Goal: Task Accomplishment & Management: Use online tool/utility

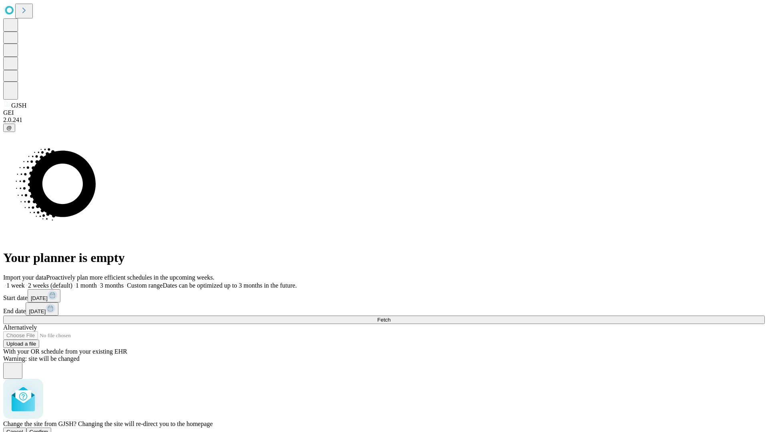
click at [48, 429] on span "Confirm" at bounding box center [39, 432] width 19 height 6
click at [25, 282] on label "1 week" at bounding box center [14, 285] width 22 height 7
click at [391, 317] on span "Fetch" at bounding box center [383, 320] width 13 height 6
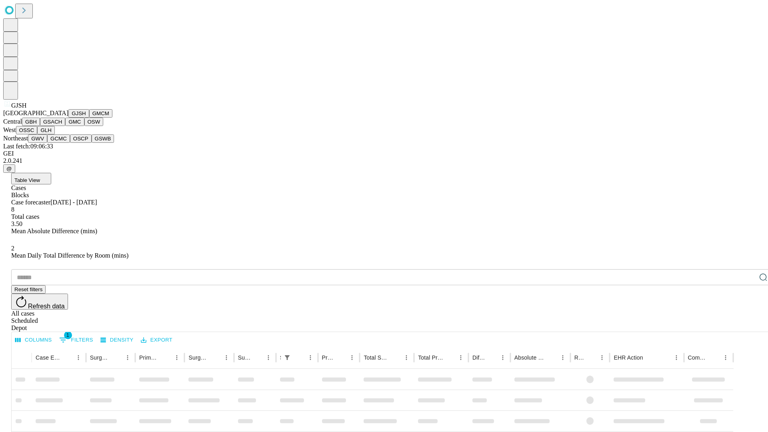
click at [89, 118] on button "GMCM" at bounding box center [100, 113] width 23 height 8
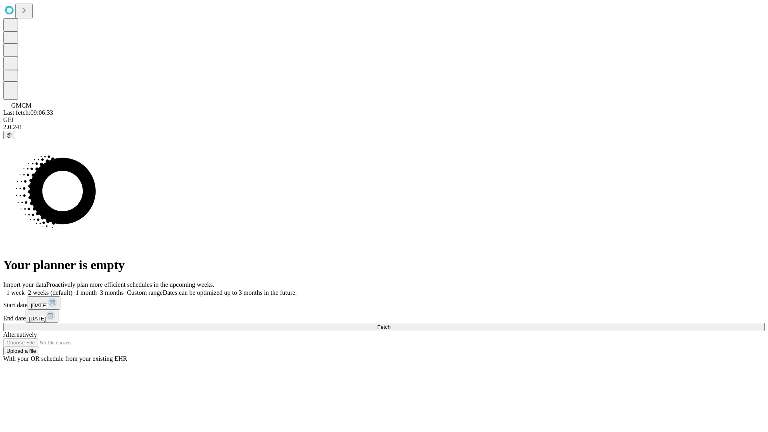
click at [25, 289] on label "1 week" at bounding box center [14, 292] width 22 height 7
click at [391, 324] on span "Fetch" at bounding box center [383, 327] width 13 height 6
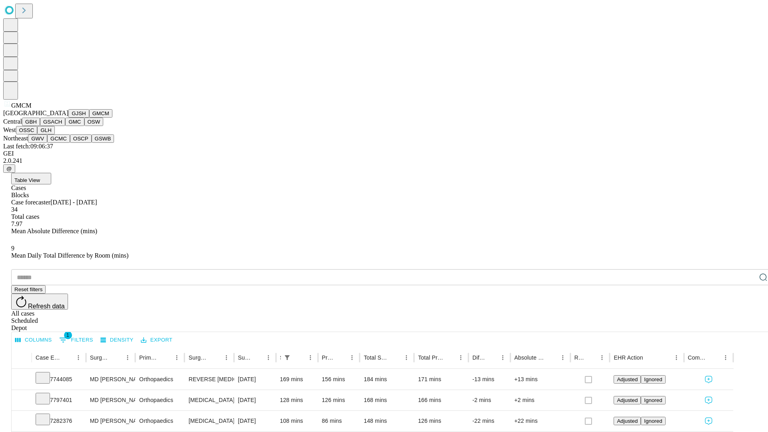
click at [40, 126] on button "GBH" at bounding box center [31, 122] width 18 height 8
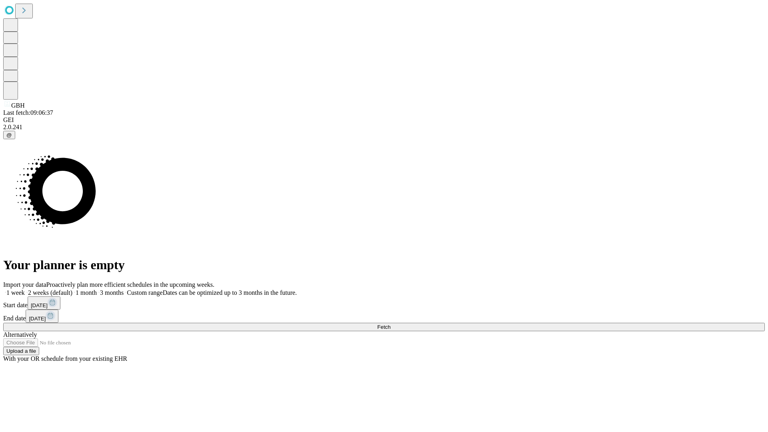
click at [391, 324] on span "Fetch" at bounding box center [383, 327] width 13 height 6
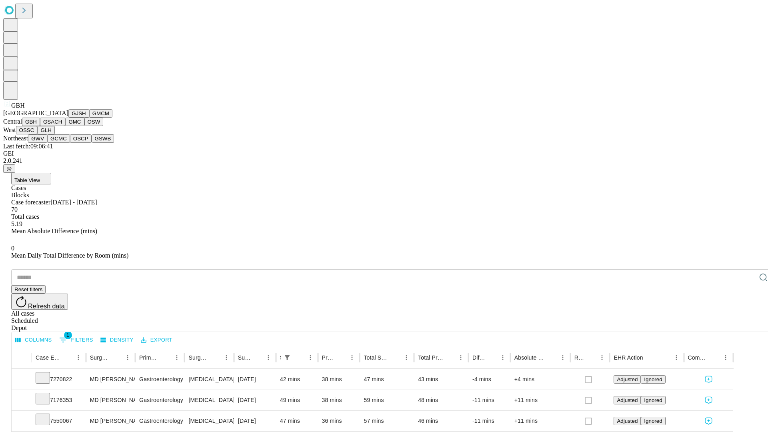
click at [62, 126] on button "GSACH" at bounding box center [52, 122] width 25 height 8
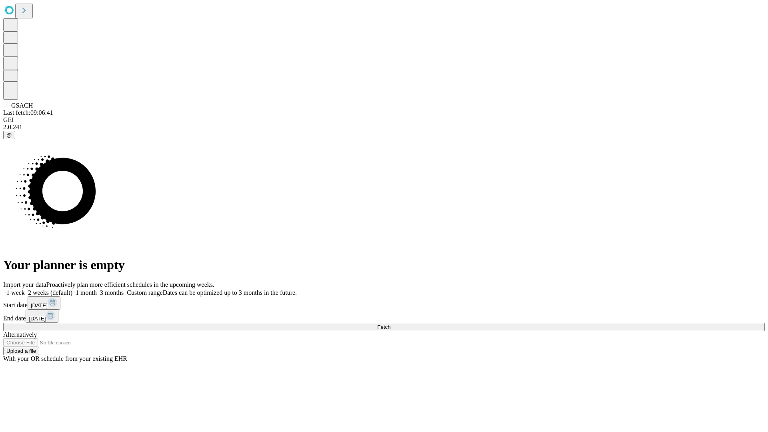
click at [25, 289] on label "1 week" at bounding box center [14, 292] width 22 height 7
click at [391, 324] on span "Fetch" at bounding box center [383, 327] width 13 height 6
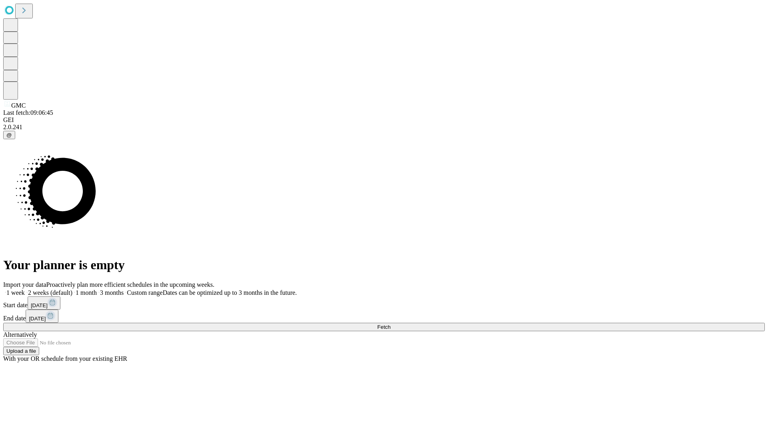
click at [25, 289] on label "1 week" at bounding box center [14, 292] width 22 height 7
click at [391, 324] on span "Fetch" at bounding box center [383, 327] width 13 height 6
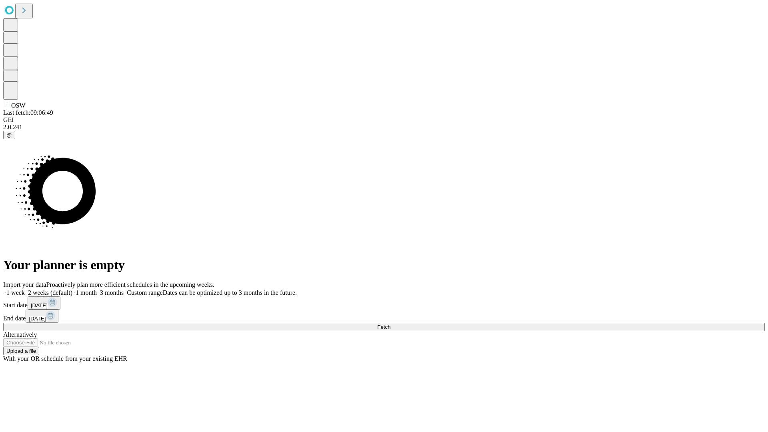
click at [25, 289] on label "1 week" at bounding box center [14, 292] width 22 height 7
click at [391, 324] on span "Fetch" at bounding box center [383, 327] width 13 height 6
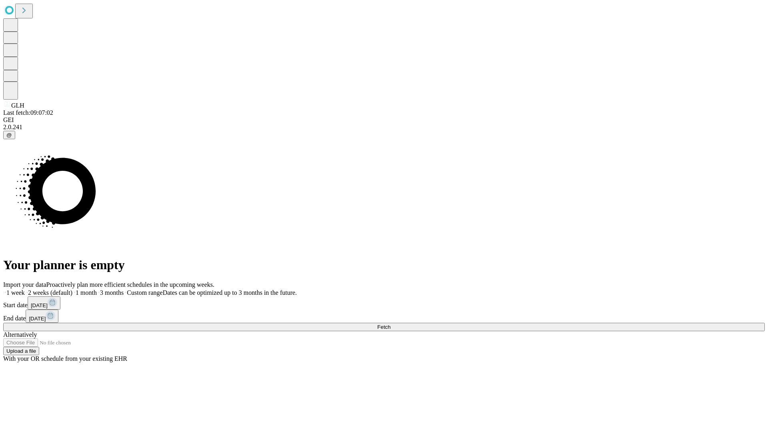
click at [25, 289] on label "1 week" at bounding box center [14, 292] width 22 height 7
click at [391, 324] on span "Fetch" at bounding box center [383, 327] width 13 height 6
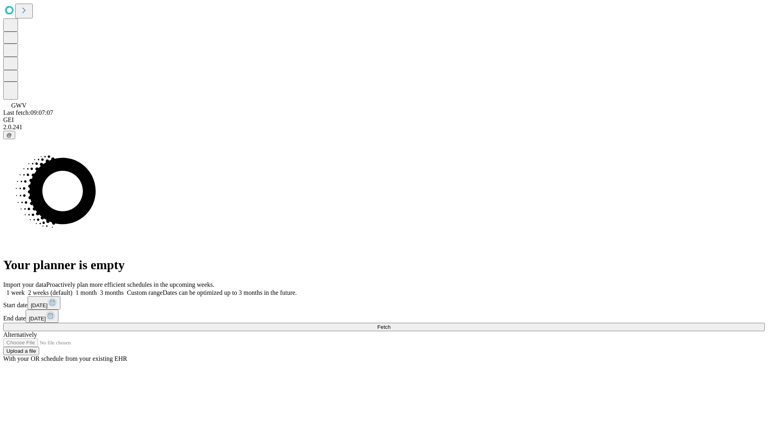
click at [25, 289] on label "1 week" at bounding box center [14, 292] width 22 height 7
click at [391, 324] on span "Fetch" at bounding box center [383, 327] width 13 height 6
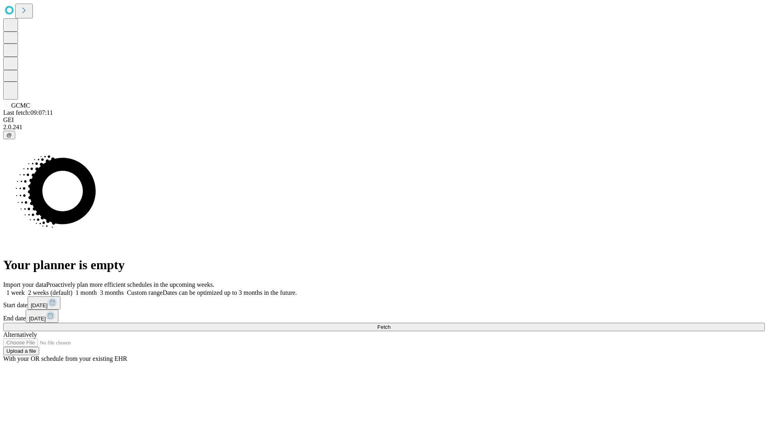
click at [391, 324] on span "Fetch" at bounding box center [383, 327] width 13 height 6
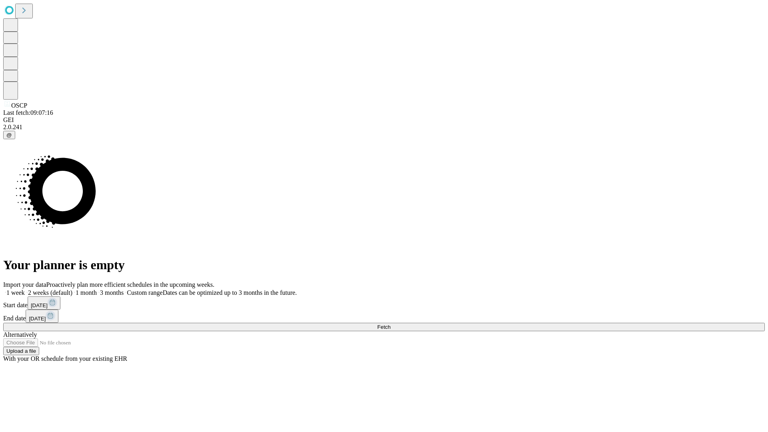
click at [25, 289] on label "1 week" at bounding box center [14, 292] width 22 height 7
click at [391, 324] on span "Fetch" at bounding box center [383, 327] width 13 height 6
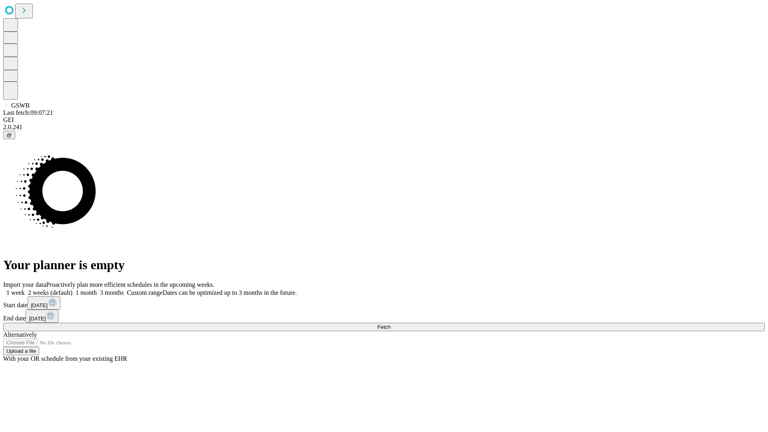
click at [25, 289] on label "1 week" at bounding box center [14, 292] width 22 height 7
click at [391, 324] on span "Fetch" at bounding box center [383, 327] width 13 height 6
